Goal: Check status

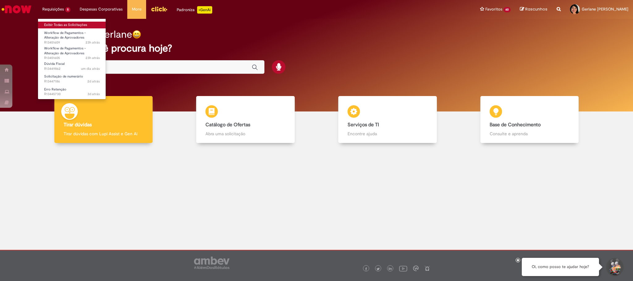
click at [68, 25] on link "Exibir Todas as Solicitações" at bounding box center [72, 25] width 68 height 7
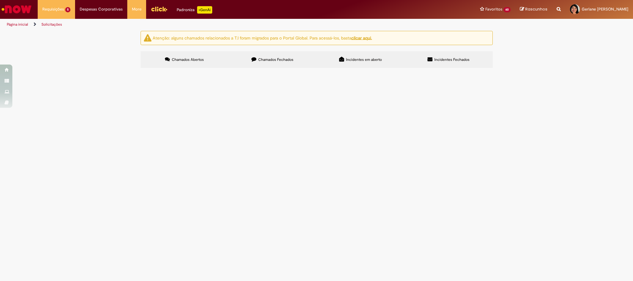
click at [0, 0] on span "SERVIÇO LOCAÇÃO EQUIPAMENTO SELBETTI [DATE]" at bounding box center [0, 0] width 0 height 0
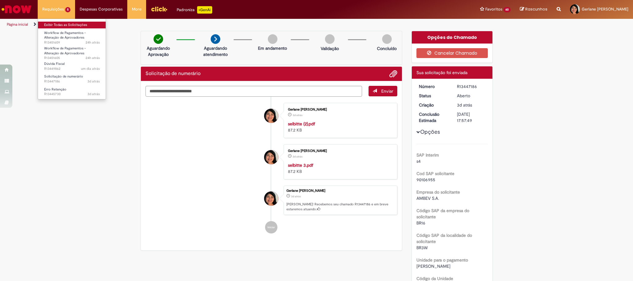
click at [70, 22] on link "Exibir Todas as Solicitações" at bounding box center [72, 25] width 68 height 7
